Goal: Information Seeking & Learning: Learn about a topic

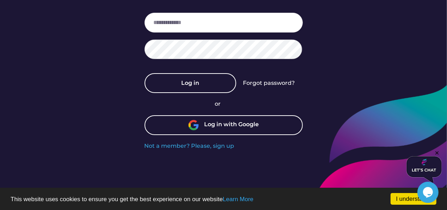
scroll to position [106, 0]
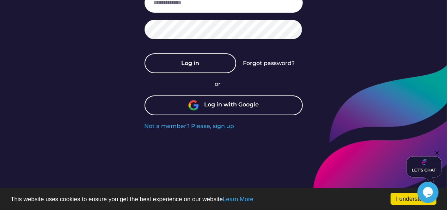
click at [230, 110] on div "Log in with Google" at bounding box center [231, 105] width 55 height 9
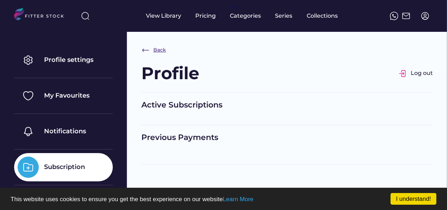
click at [146, 48] on img at bounding box center [145, 50] width 8 height 8
select select "**********"
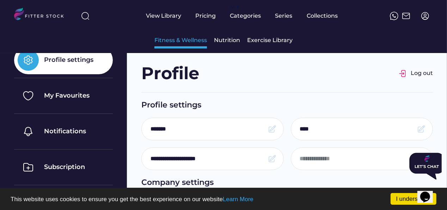
click at [184, 42] on div "Fitness & Wellness" at bounding box center [181, 40] width 53 height 8
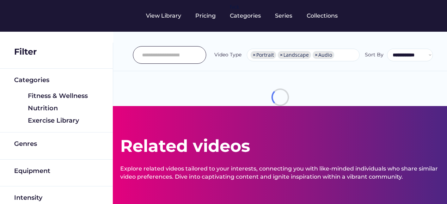
select select "**********"
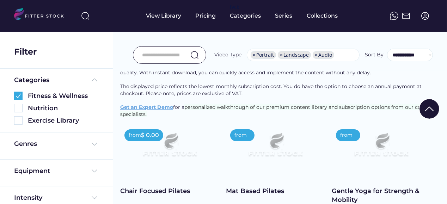
scroll to position [1500, 0]
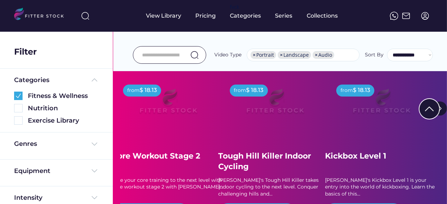
click at [172, 112] on img at bounding box center [168, 104] width 85 height 48
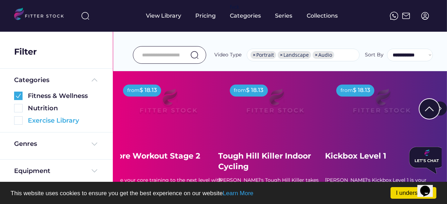
click at [36, 121] on div "Exercise Library" at bounding box center [63, 120] width 71 height 9
click at [58, 120] on div "Exercise Library" at bounding box center [63, 120] width 71 height 9
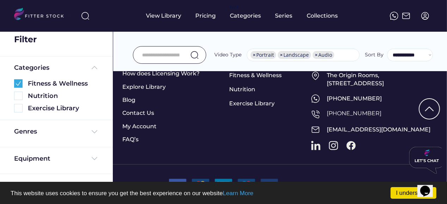
scroll to position [0, 0]
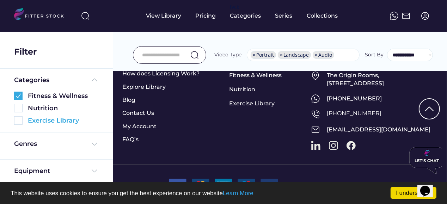
click at [18, 120] on img at bounding box center [18, 120] width 8 height 8
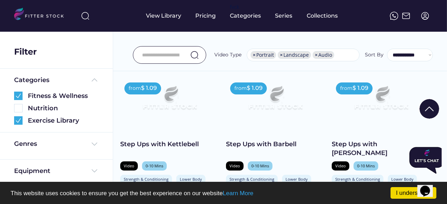
scroll to position [1894, 0]
click at [171, 113] on img at bounding box center [169, 100] width 79 height 44
